Goal: Transaction & Acquisition: Purchase product/service

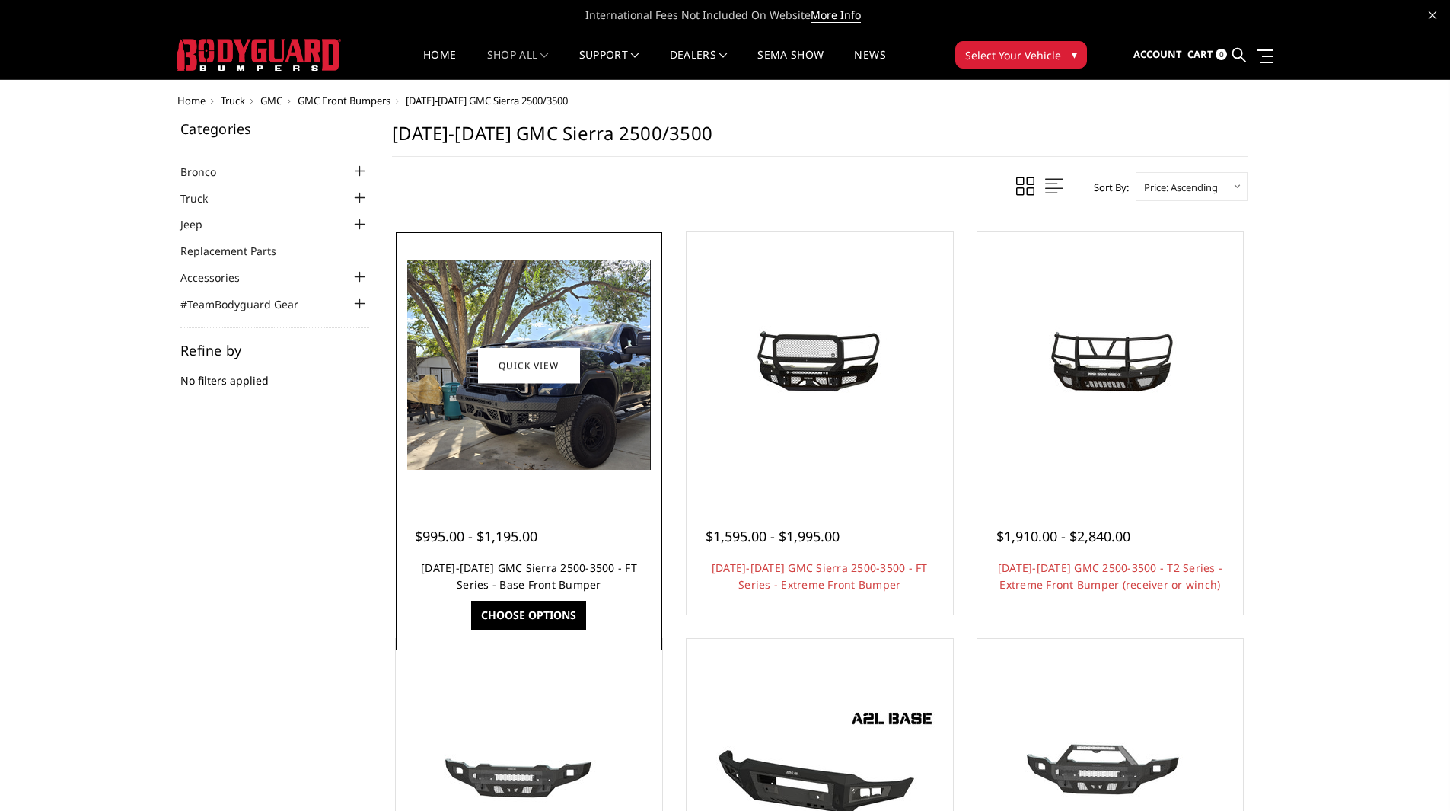
click at [485, 572] on link "[DATE]-[DATE] GMC Sierra 2500-3500 - FT Series - Base Front Bumper" at bounding box center [529, 575] width 216 height 31
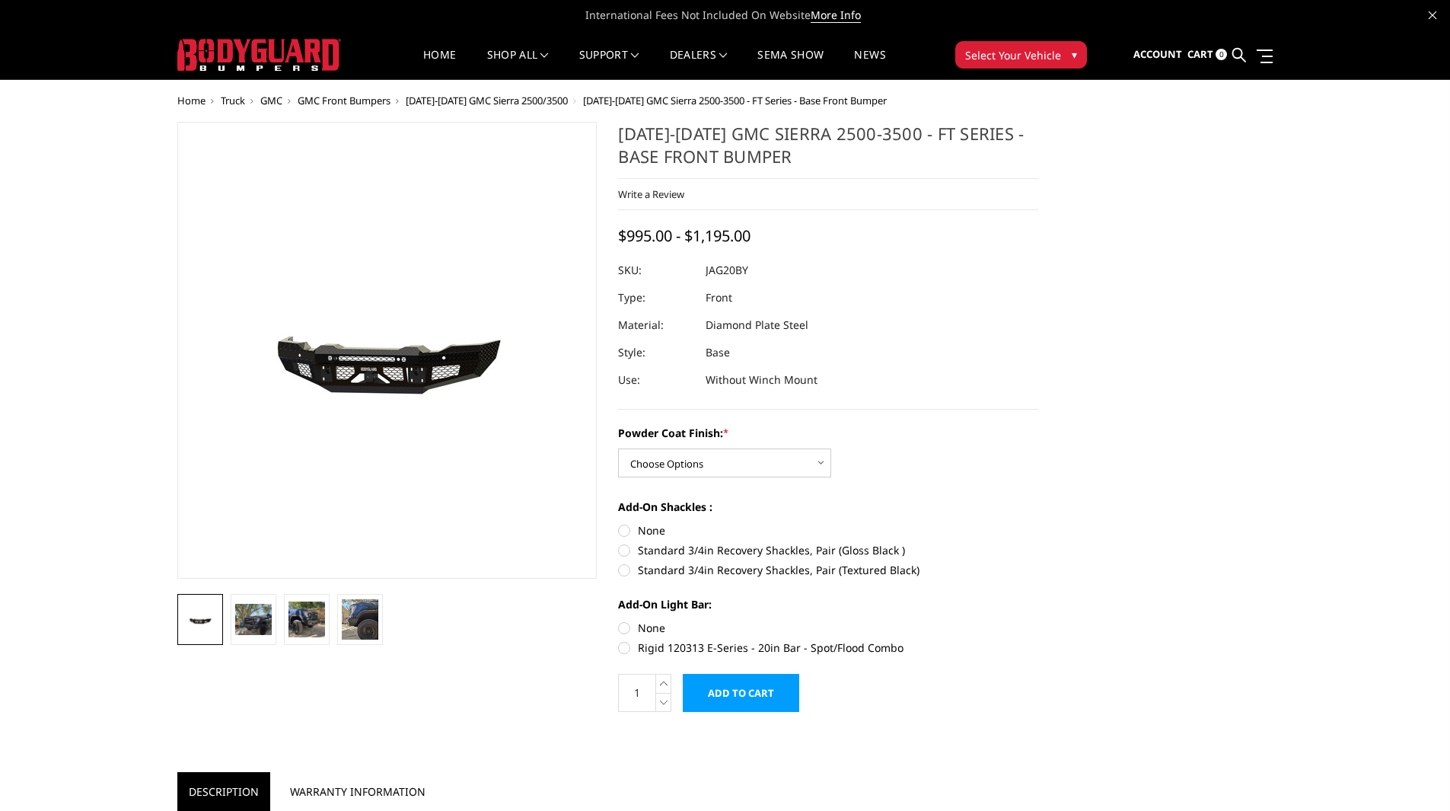
click at [349, 387] on img at bounding box center [439, 351] width 974 height 464
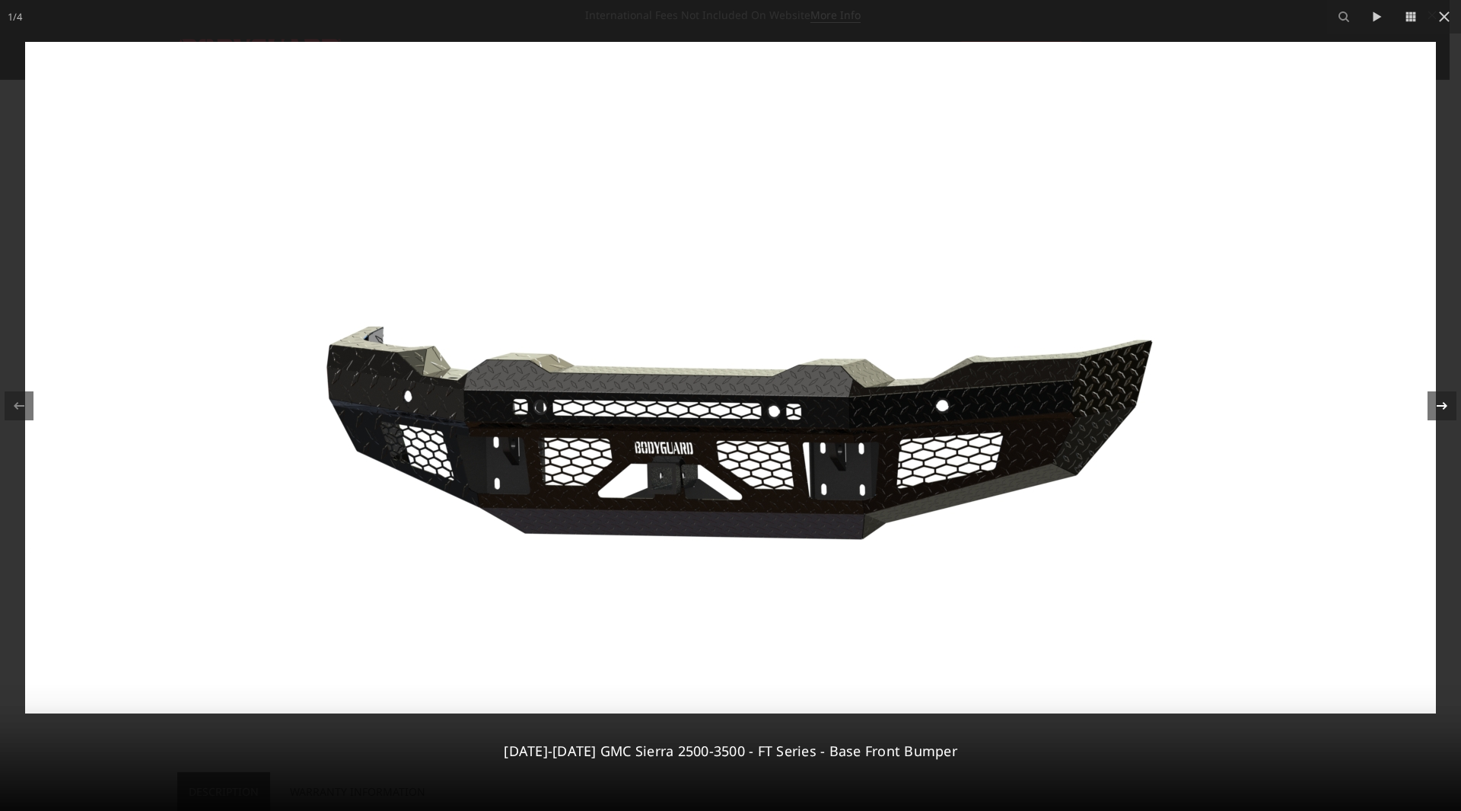
click at [1441, 409] on icon at bounding box center [1442, 406] width 18 height 18
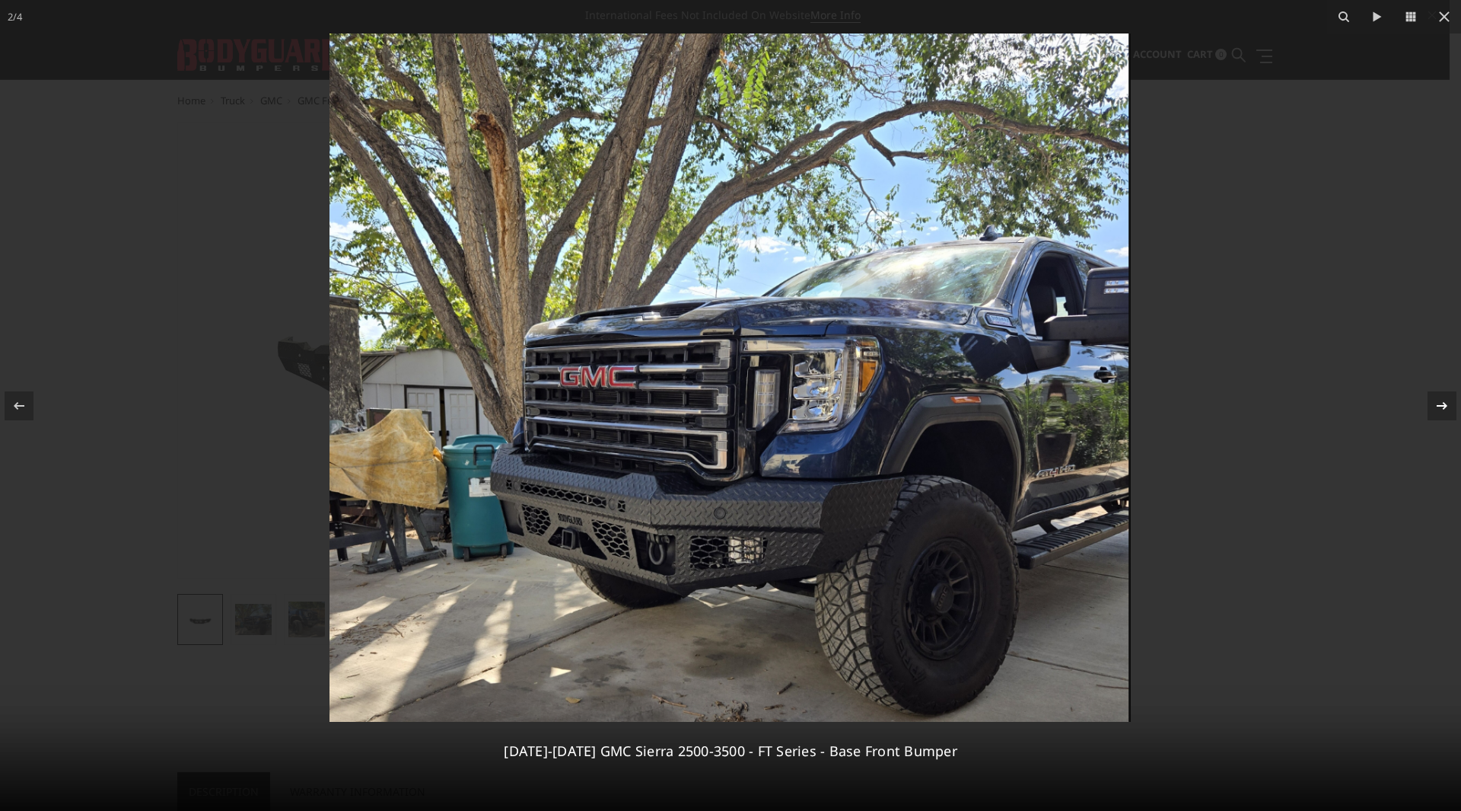
click at [1441, 409] on div "2 / [PHONE_NUMBER][DATE][DATE] GMC Sierra 2500-3500 - FT Series - Base Front Bu…" at bounding box center [730, 405] width 1461 height 811
click at [1441, 409] on icon at bounding box center [1442, 406] width 18 height 18
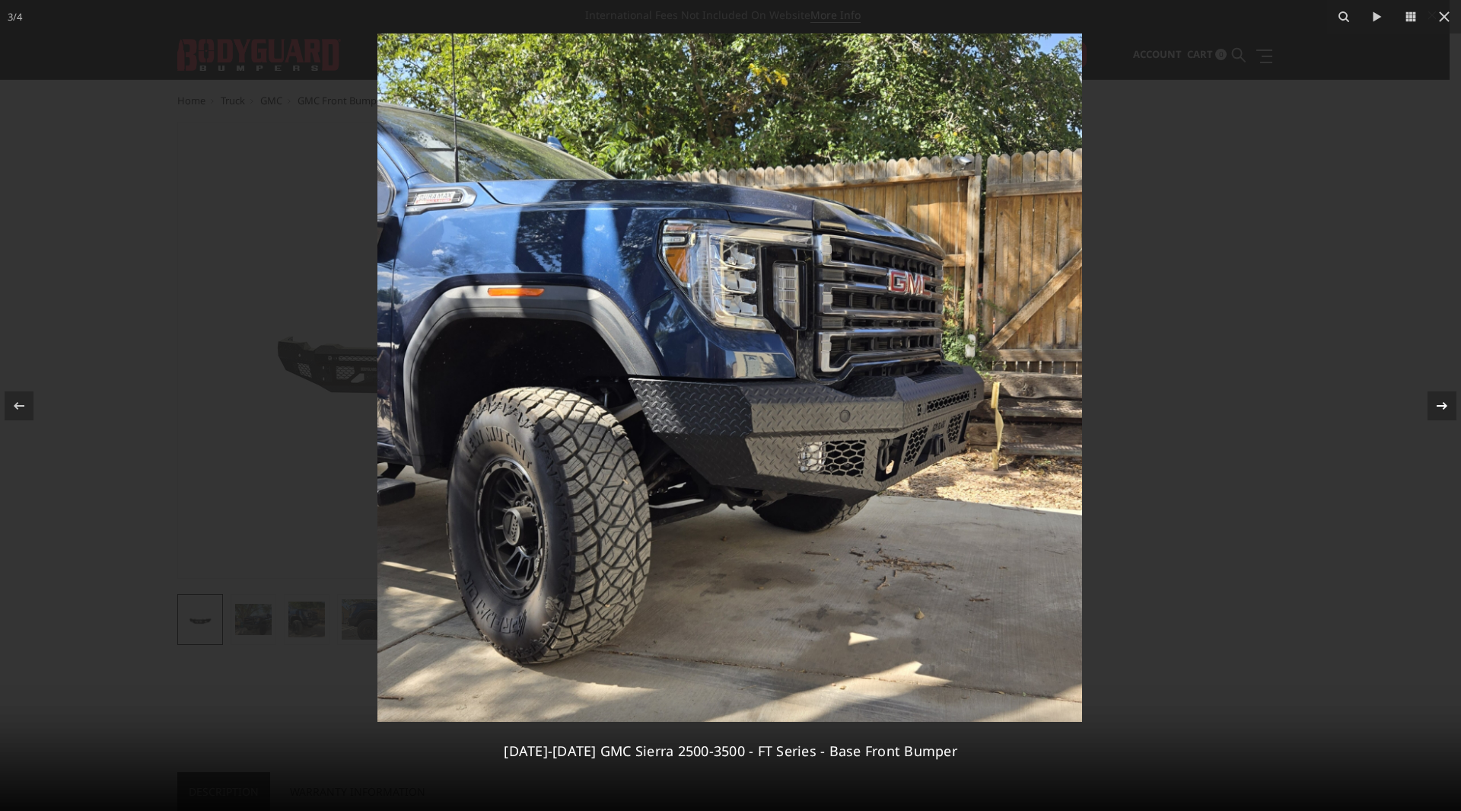
click at [1444, 406] on icon at bounding box center [1442, 406] width 18 height 18
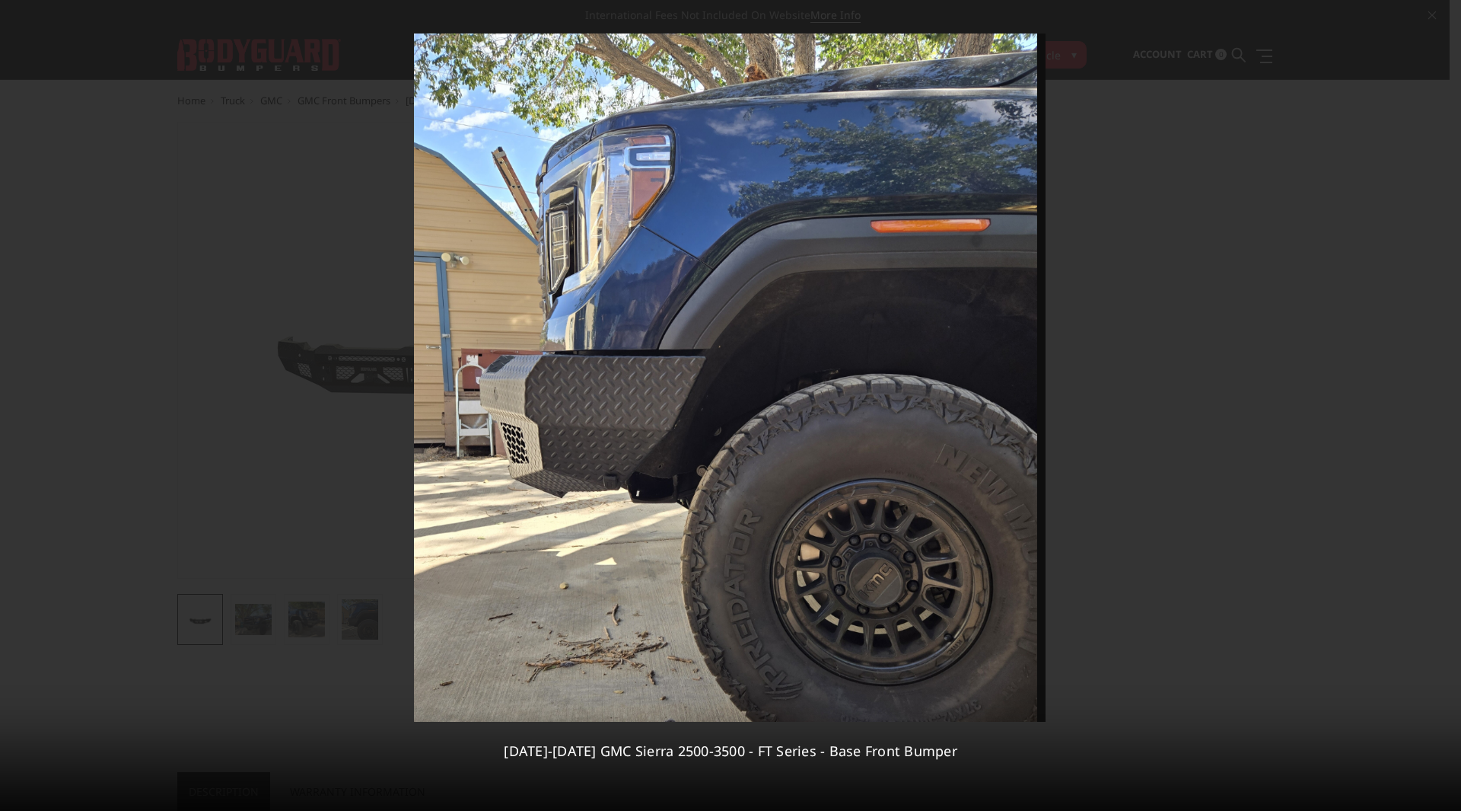
click at [1444, 406] on div "4 / [PHONE_NUMBER][DATE][DATE] GMC Sierra 2500-3500 - FT Series - Base Front Bu…" at bounding box center [730, 405] width 1461 height 811
click at [1448, 22] on icon at bounding box center [1444, 17] width 18 height 18
